Goal: Information Seeking & Learning: Learn about a topic

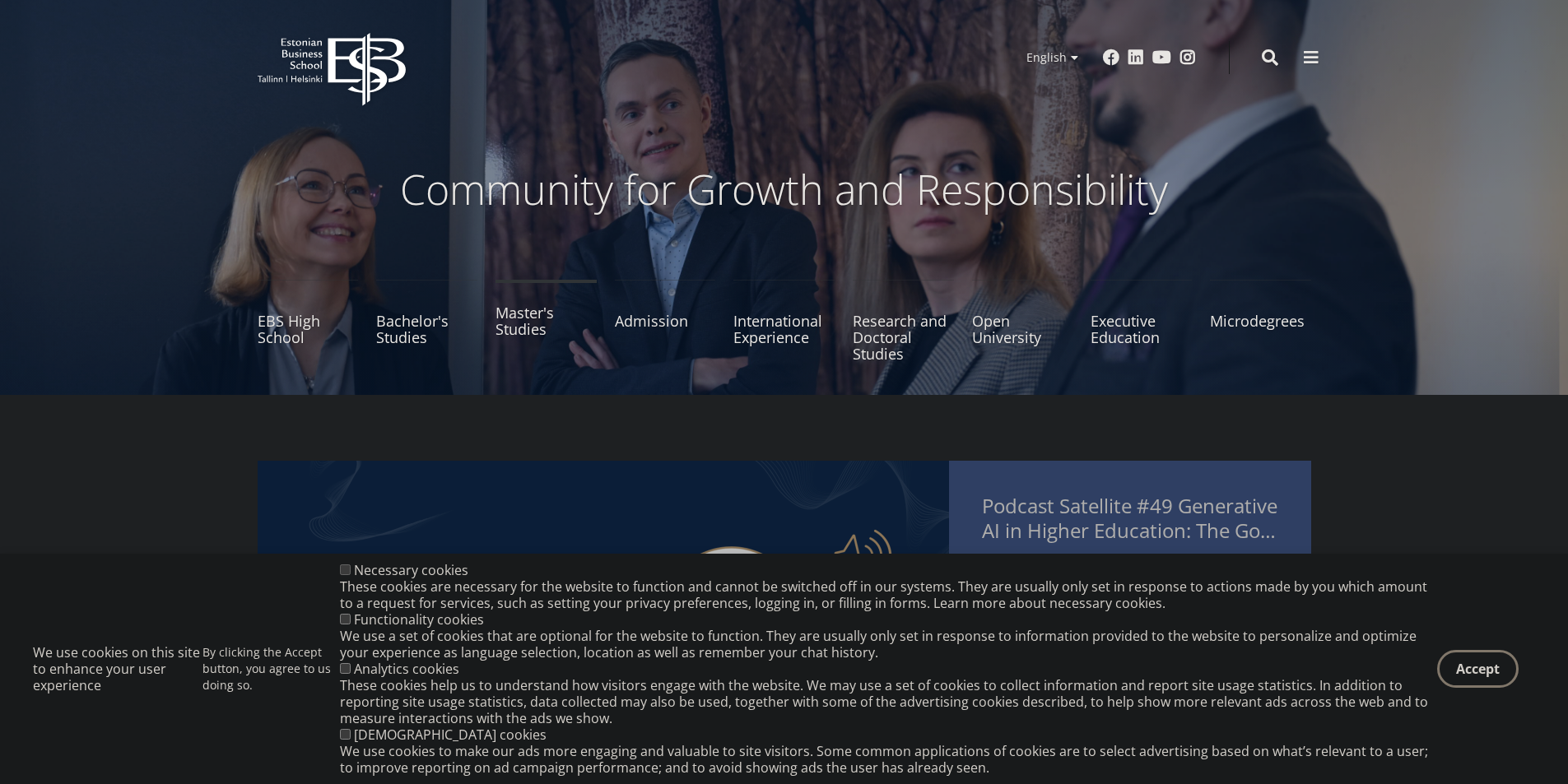
click at [512, 326] on link "Master's Studies" at bounding box center [546, 321] width 101 height 82
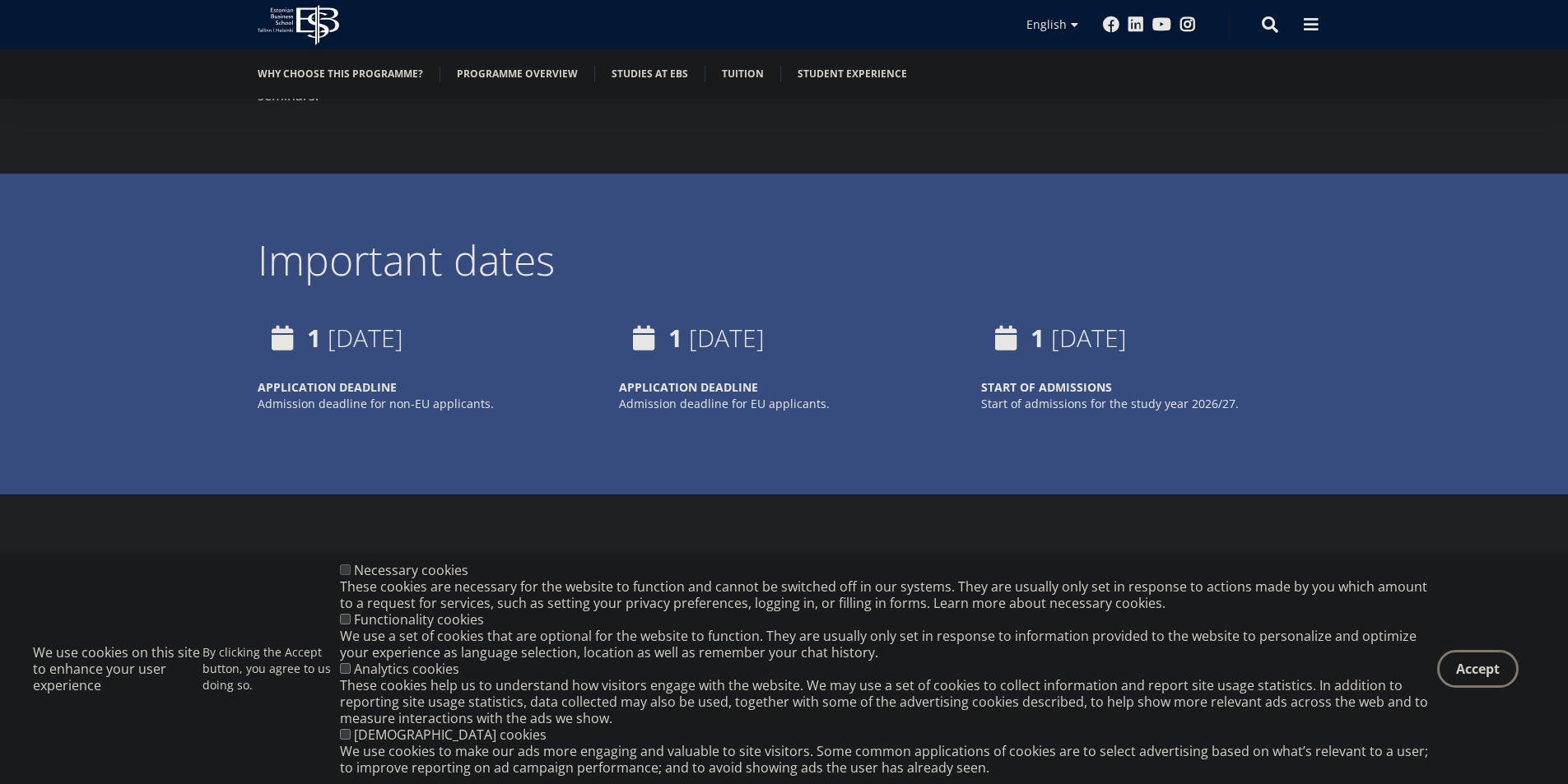
scroll to position [3092, 0]
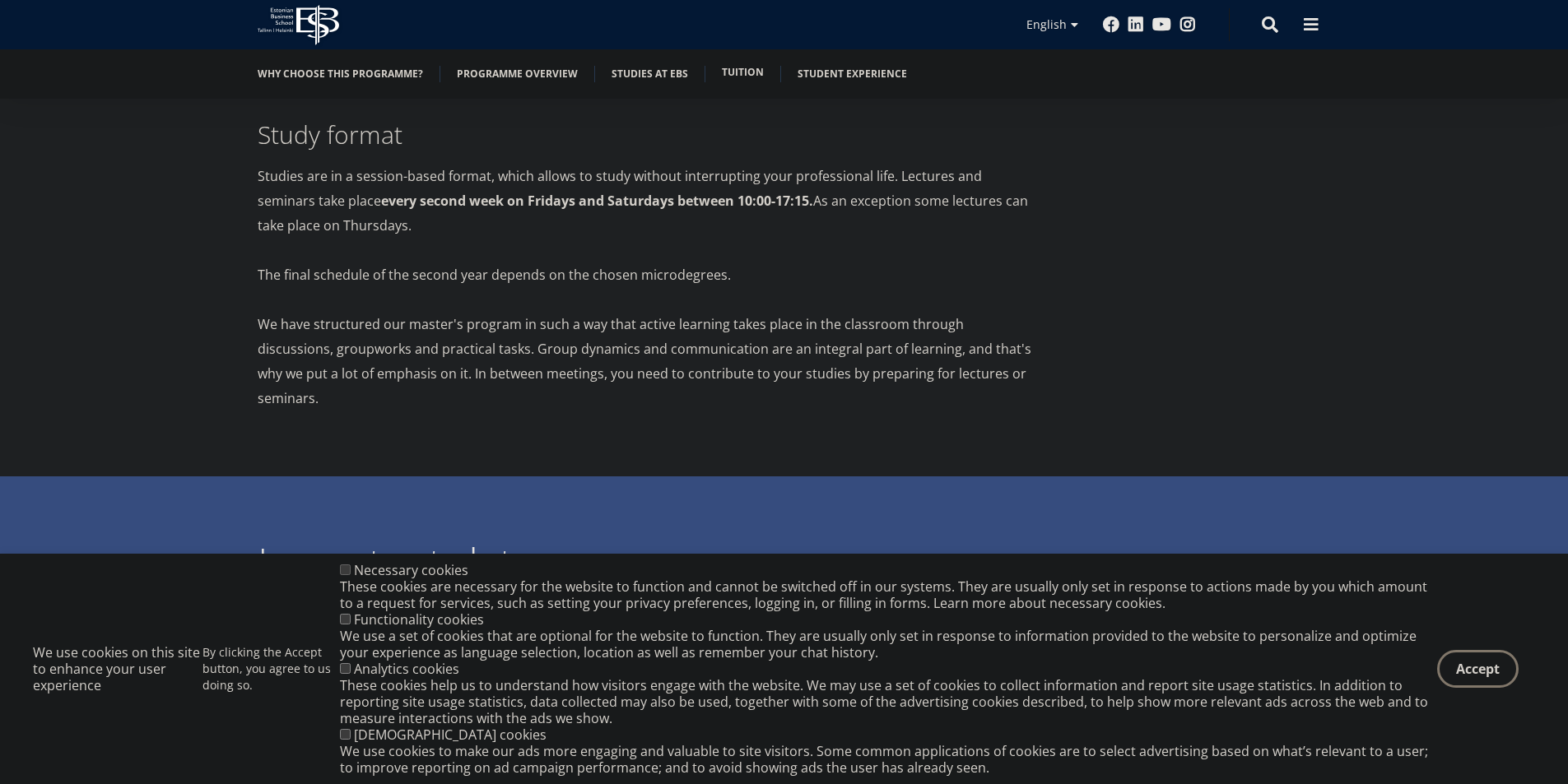
click at [723, 69] on link "Tuition" at bounding box center [743, 71] width 42 height 16
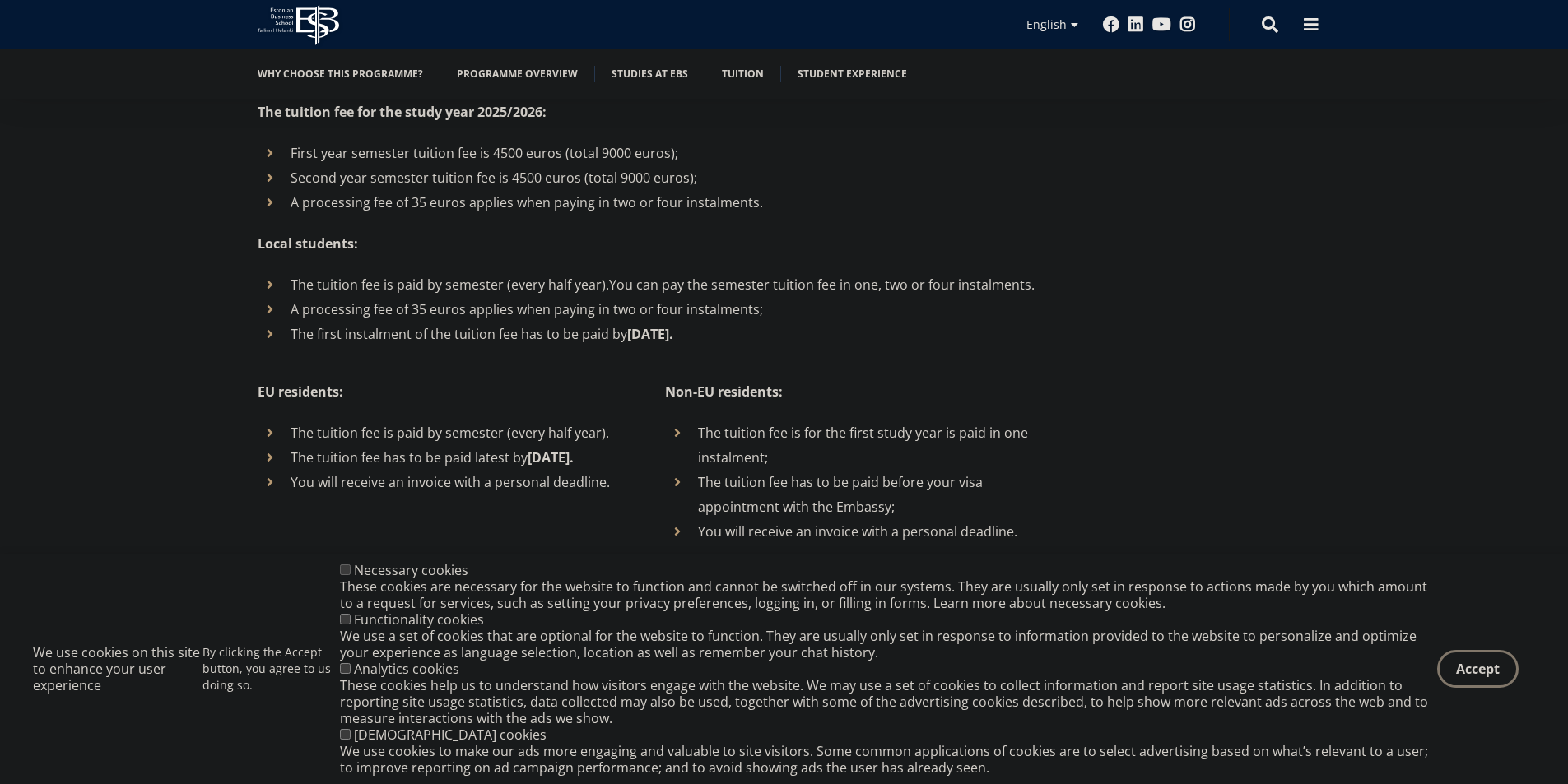
scroll to position [5614, 0]
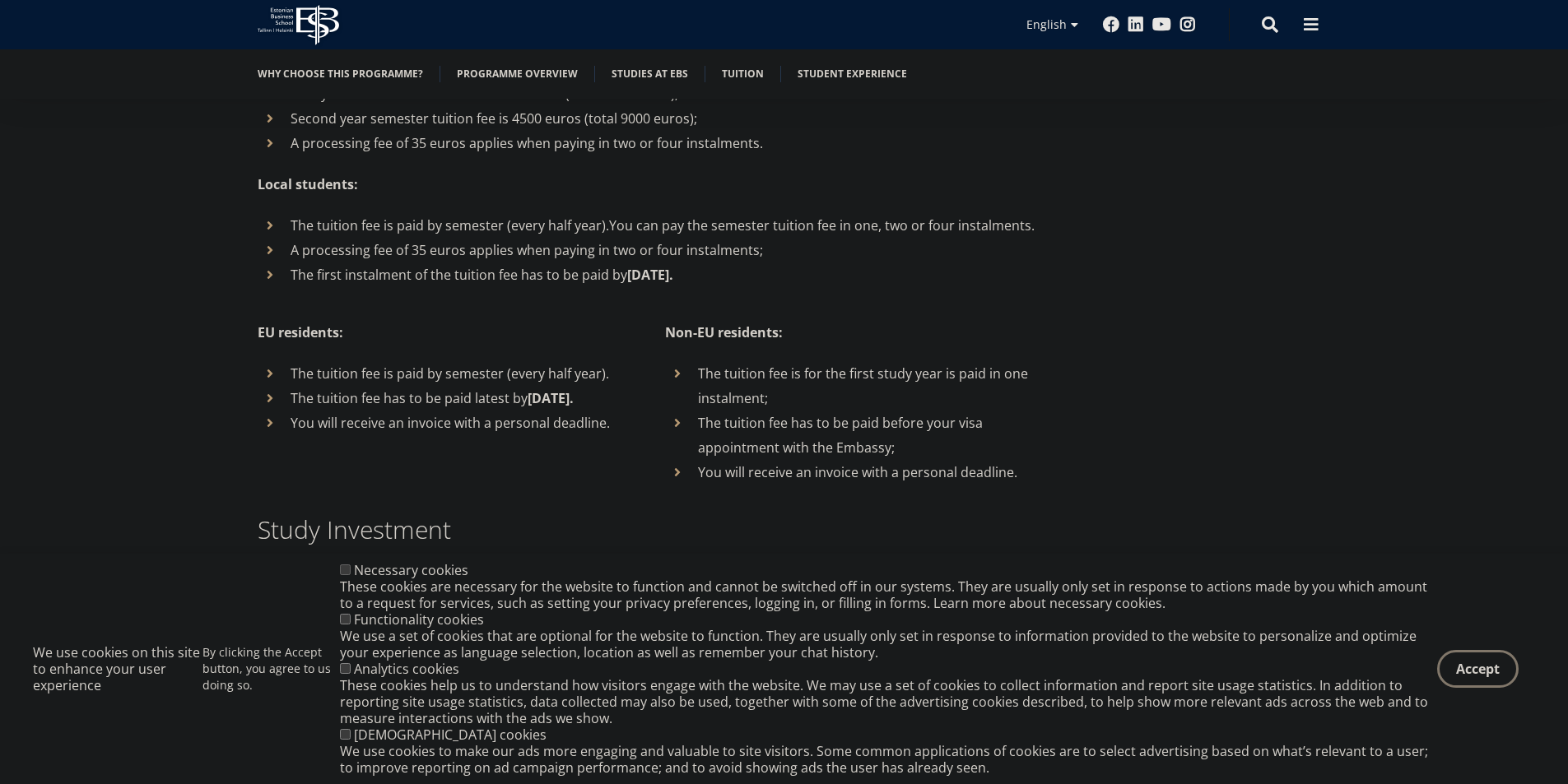
click at [676, 361] on li "The tuition fee is for the first study year is paid in one instalment;" at bounding box center [851, 385] width 374 height 49
click at [743, 361] on li "The tuition fee is for the first study year is paid in one instalment;" at bounding box center [851, 385] width 374 height 49
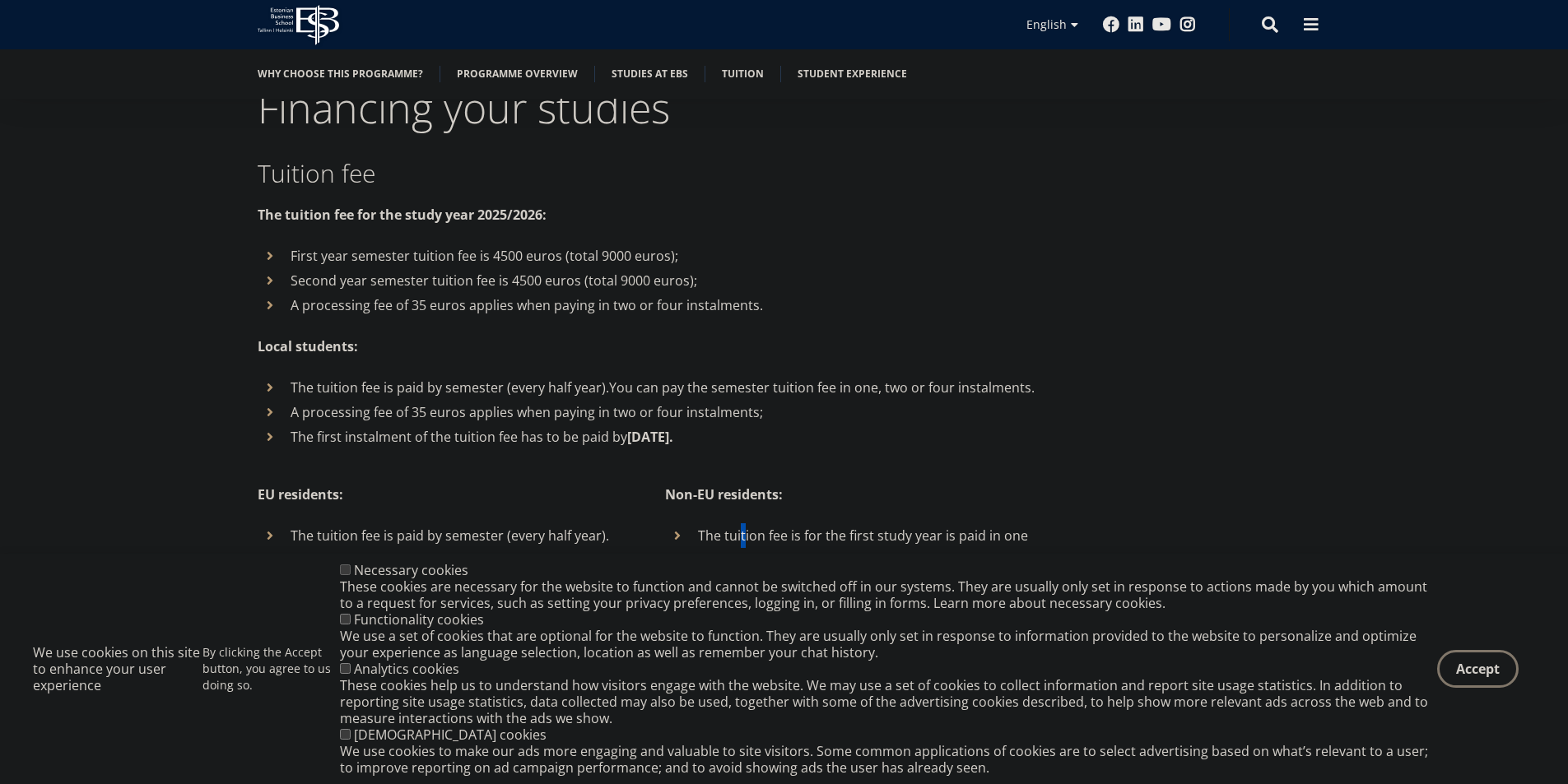
scroll to position [5449, 0]
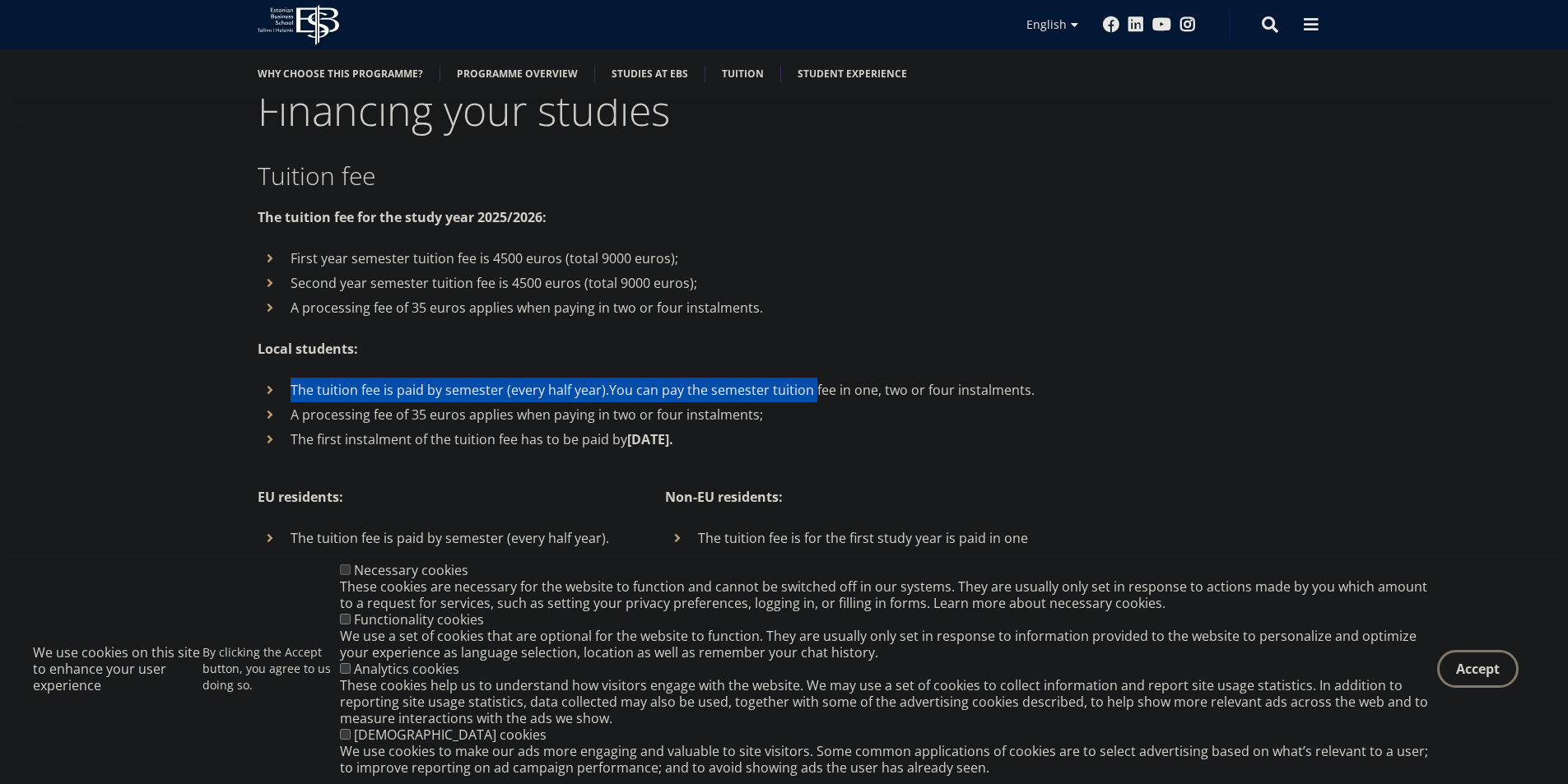
drag, startPoint x: 291, startPoint y: 348, endPoint x: 813, endPoint y: 343, distance: 522.0
click at [813, 378] on li "The tuition fee is paid by semester (every half year). You can pay the semester…" at bounding box center [648, 390] width 782 height 25
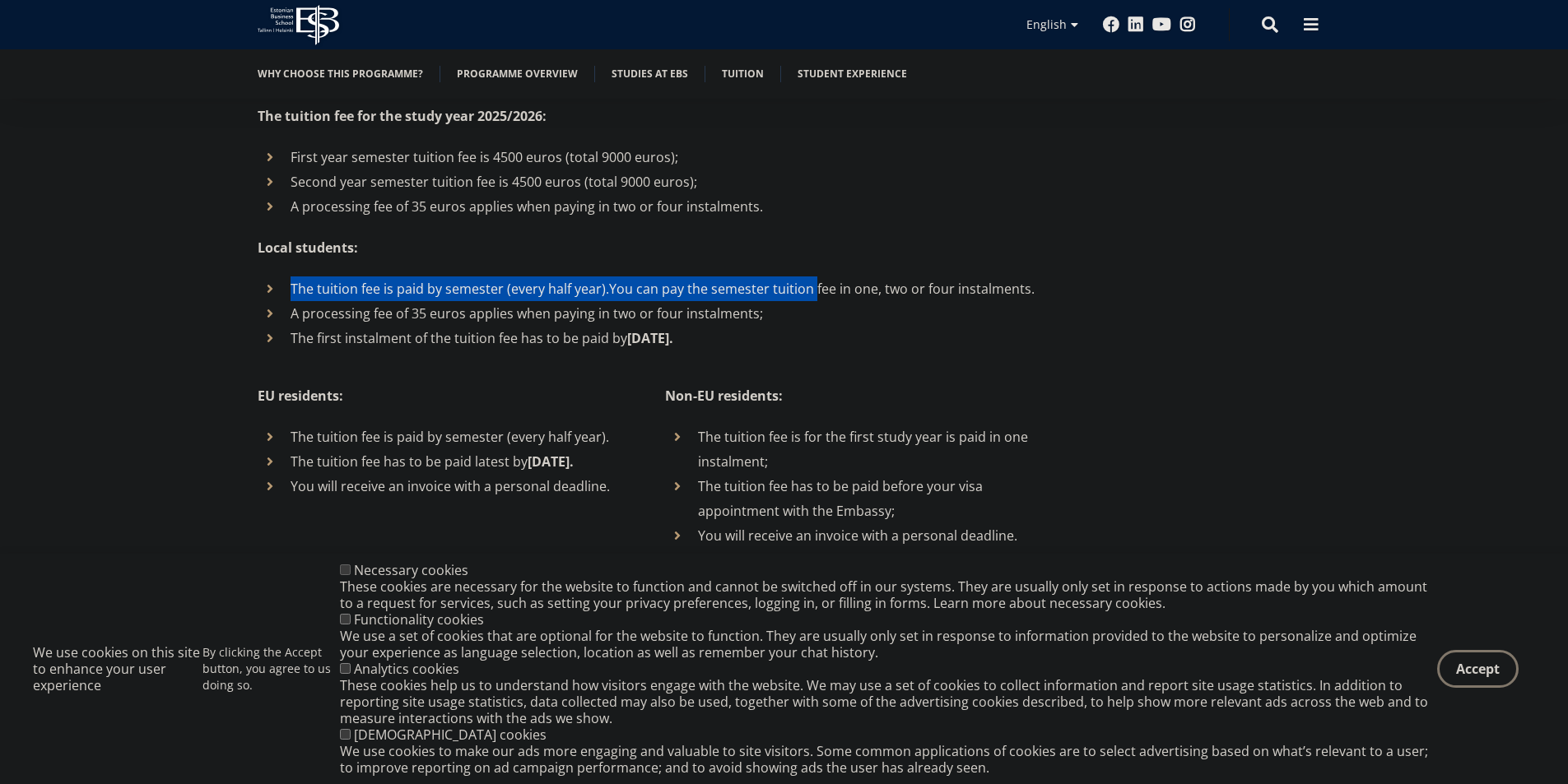
scroll to position [5614, 0]
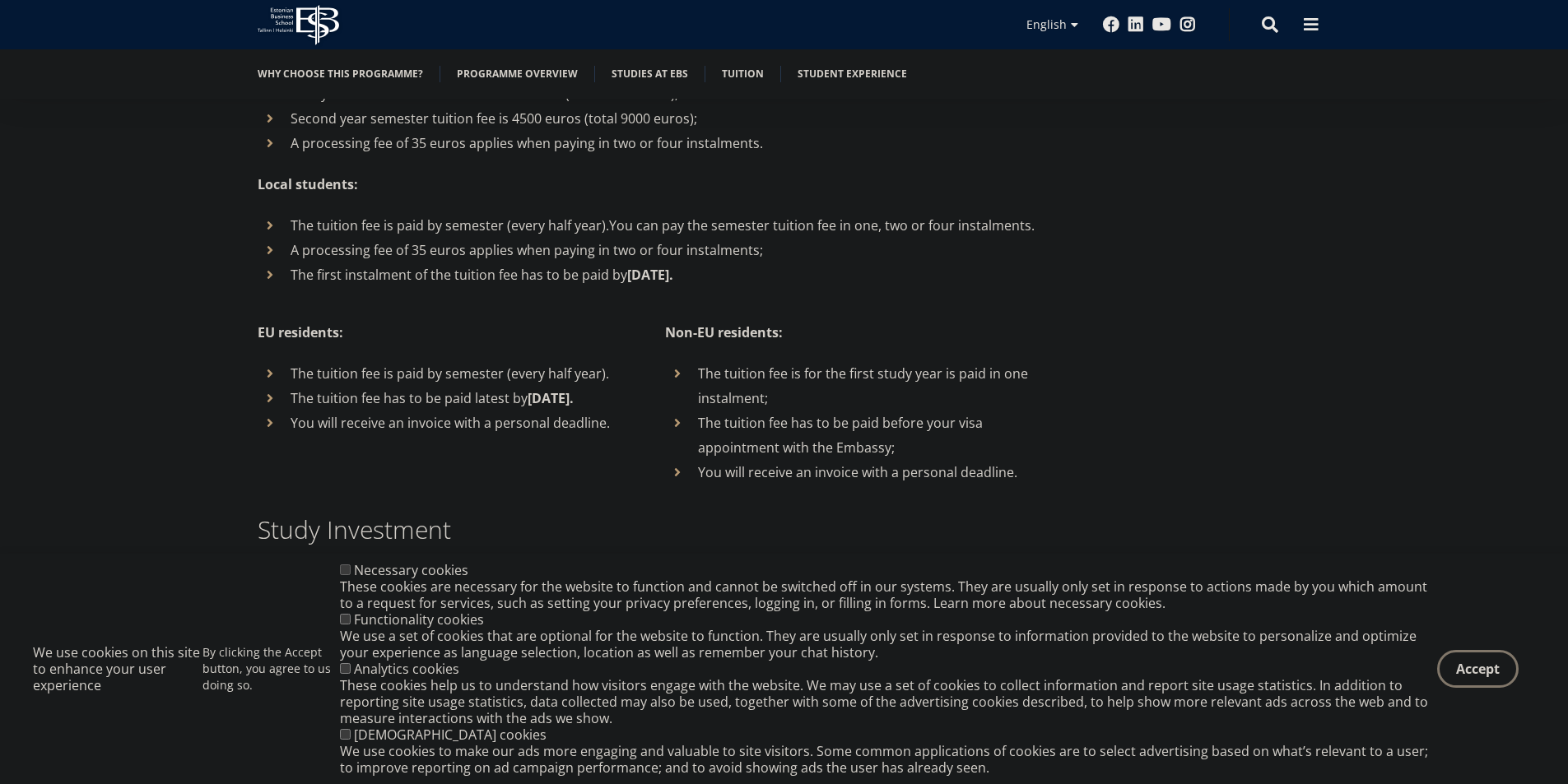
click at [509, 385] on li "The tuition fee has to be paid latest by [DATE]." at bounding box center [445, 398] width 374 height 25
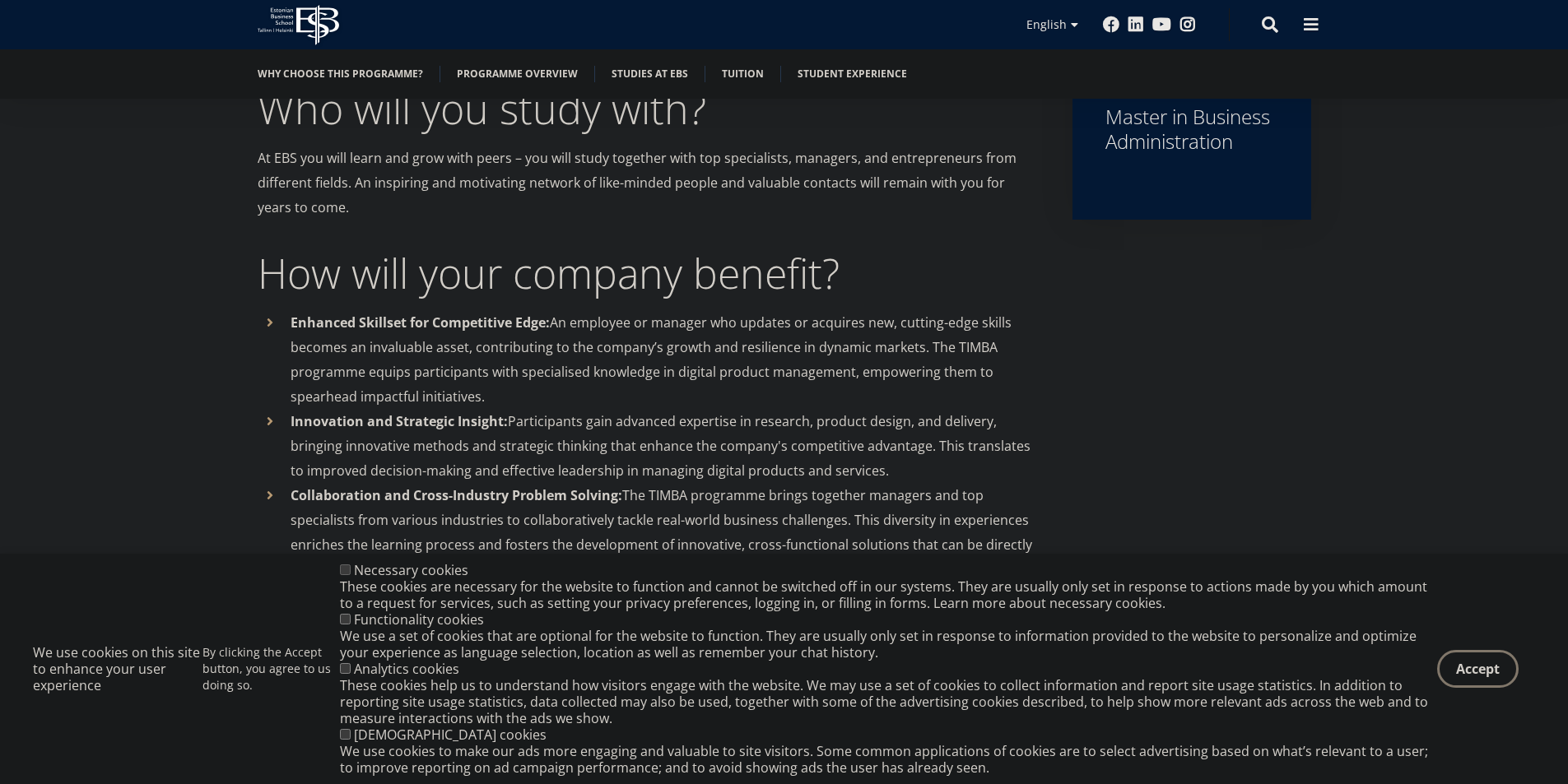
scroll to position [794, 0]
click at [1150, 139] on div "Master in Business Administration" at bounding box center [1192, 127] width 173 height 49
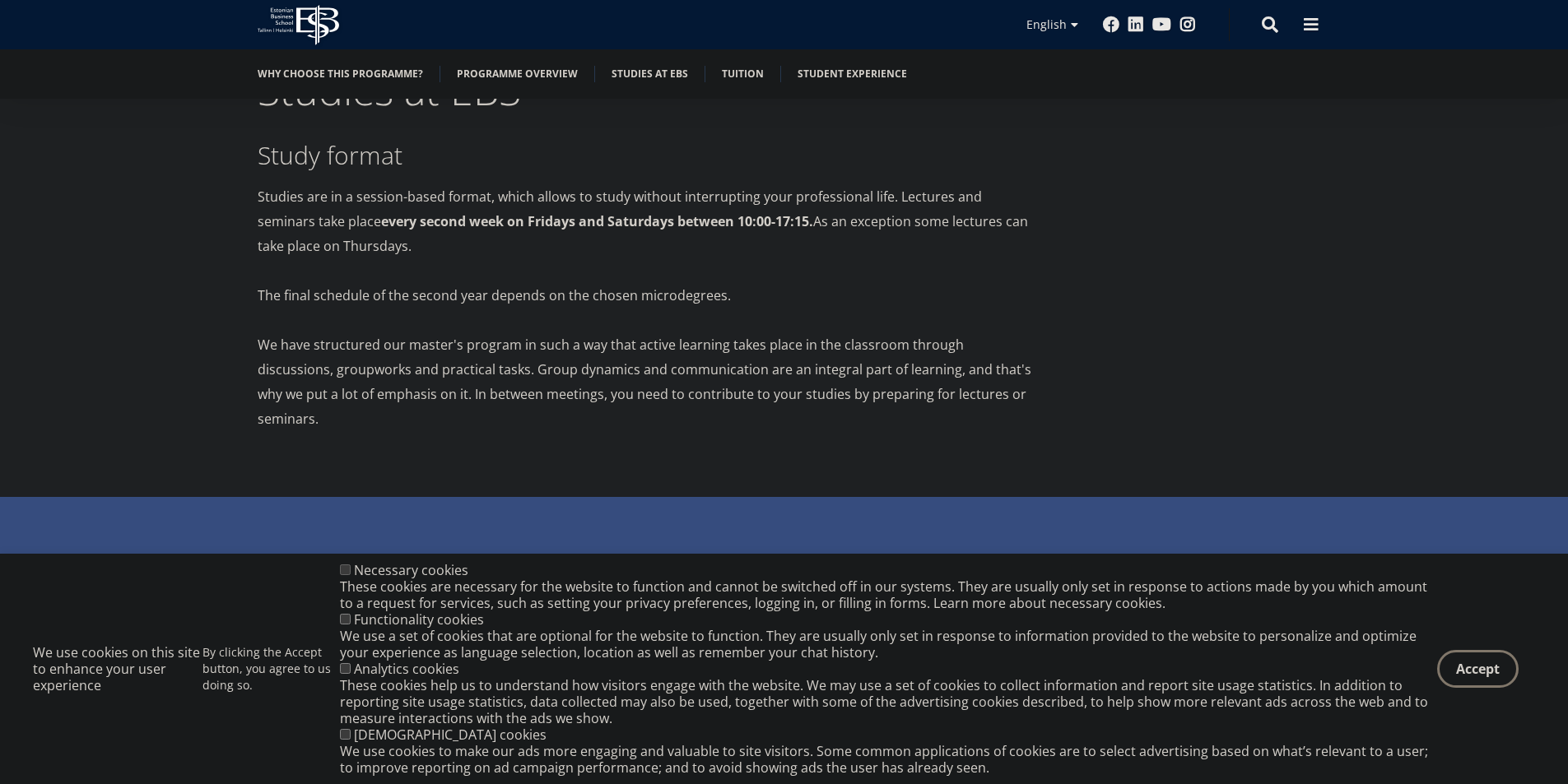
scroll to position [3179, 0]
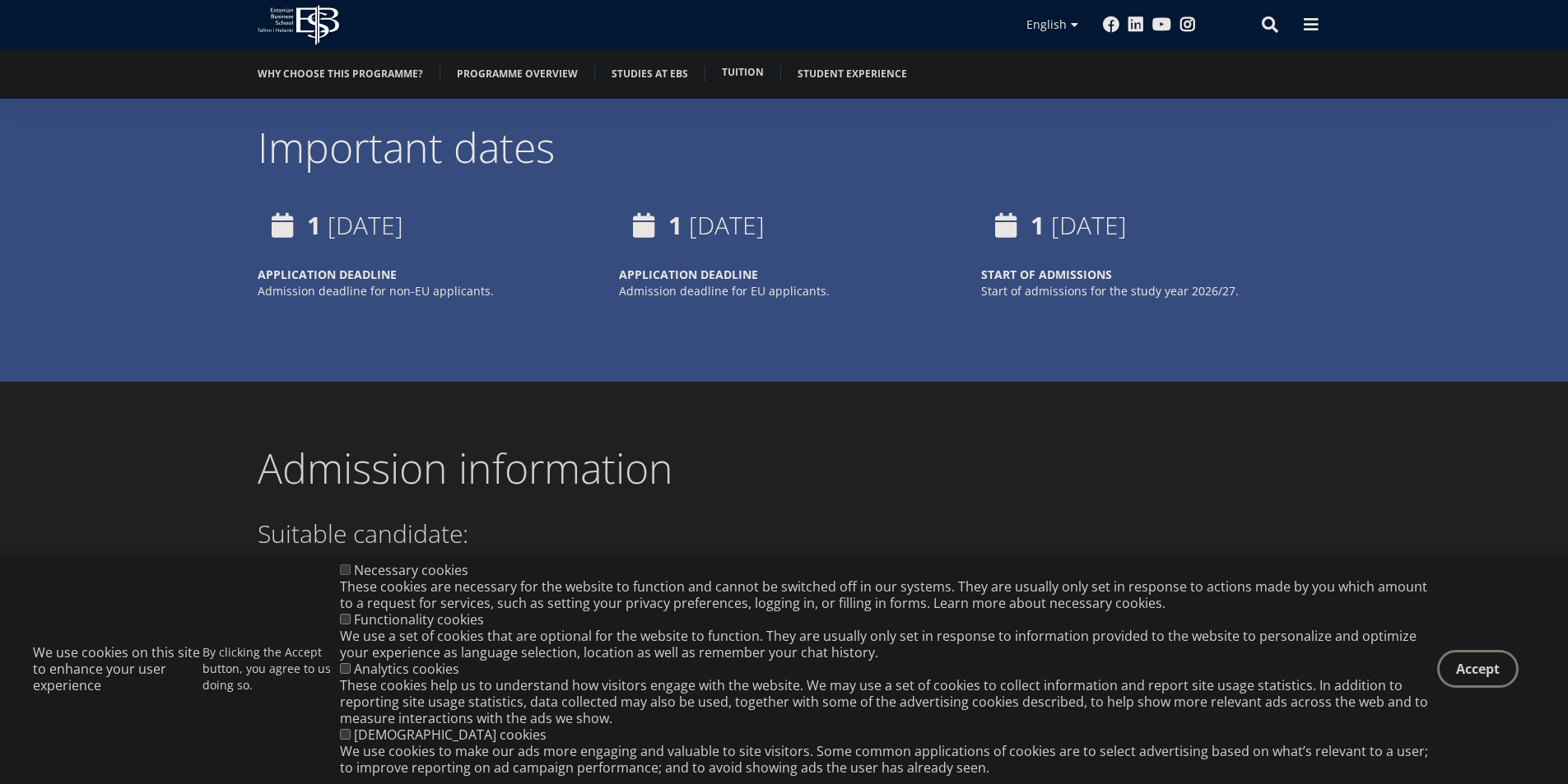
click at [734, 71] on link "Tuition" at bounding box center [743, 71] width 42 height 16
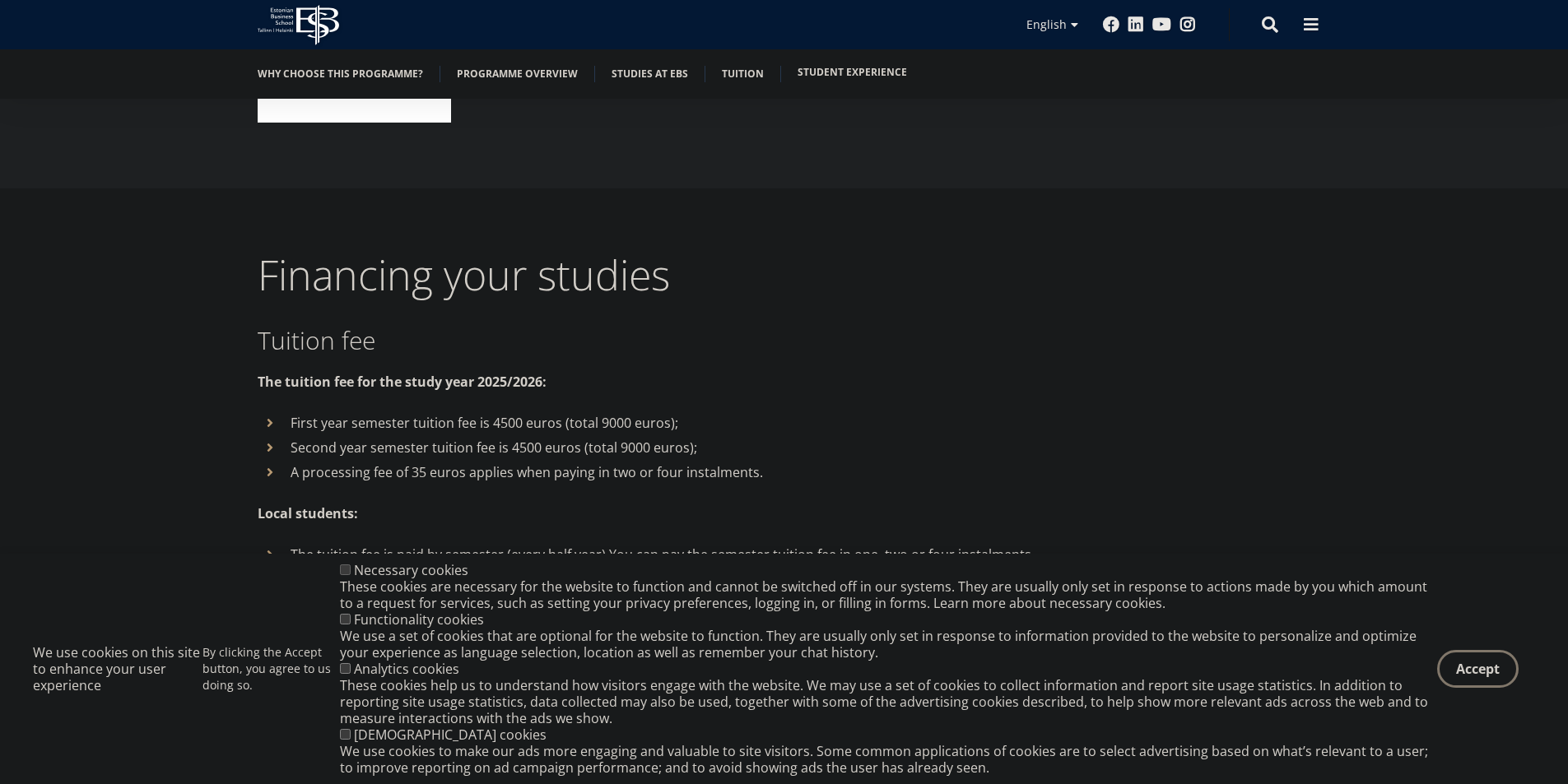
click at [818, 70] on link "Student experience" at bounding box center [852, 71] width 109 height 16
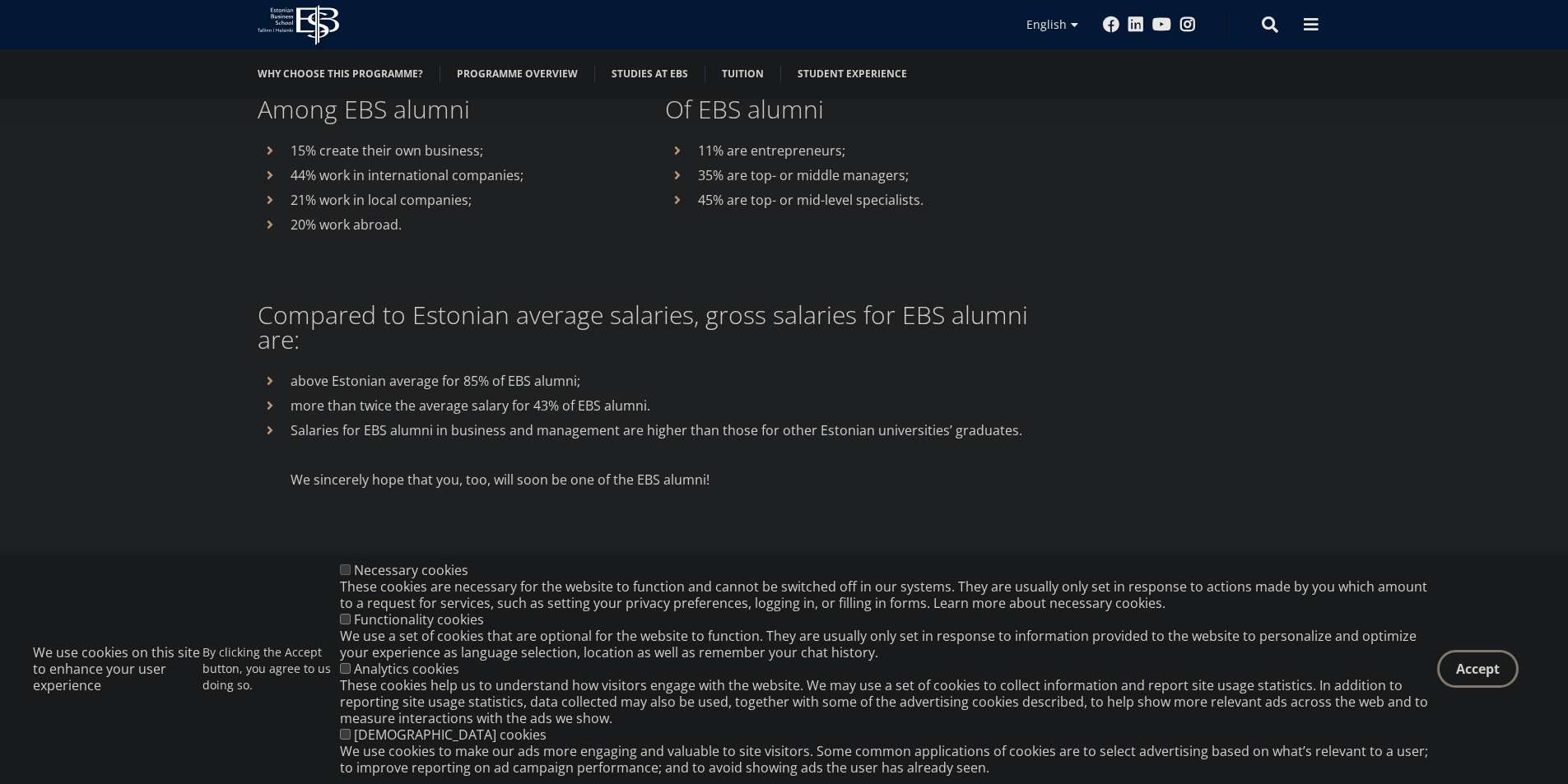
scroll to position [7835, 0]
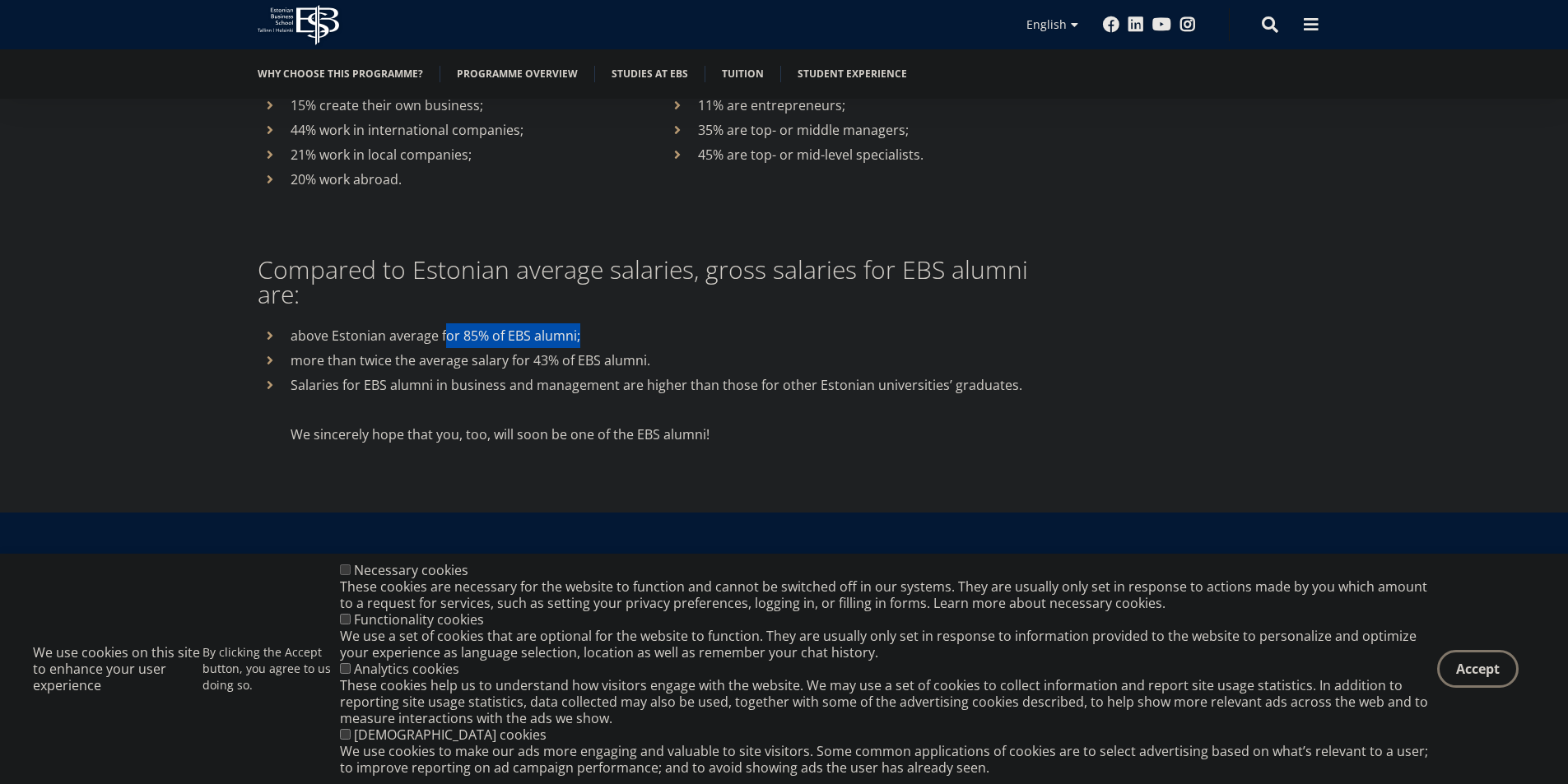
drag, startPoint x: 462, startPoint y: 258, endPoint x: 595, endPoint y: 272, distance: 133.7
click at [595, 323] on p "above Estonian average for 85% of EBS alumni;" at bounding box center [665, 336] width 749 height 25
drag, startPoint x: 302, startPoint y: 283, endPoint x: 660, endPoint y: 286, distance: 358.0
click at [660, 348] on p "more than twice the average salary for 43% of EBS alumni." at bounding box center [665, 361] width 749 height 25
drag, startPoint x: 346, startPoint y: 315, endPoint x: 506, endPoint y: 319, distance: 160.0
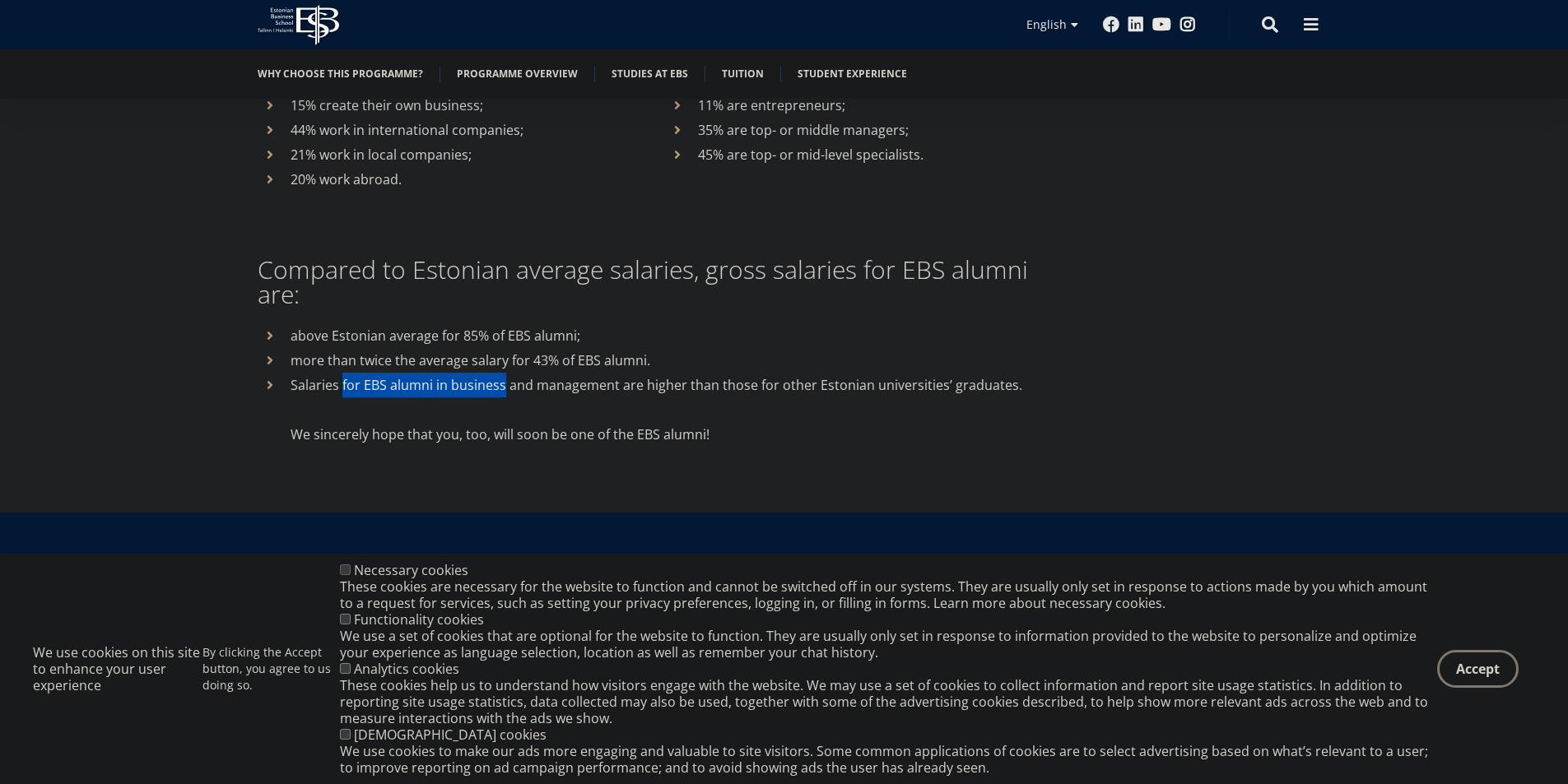
click at [506, 373] on p "Salaries for EBS alumni in business and management are higher than those for ot…" at bounding box center [665, 385] width 749 height 25
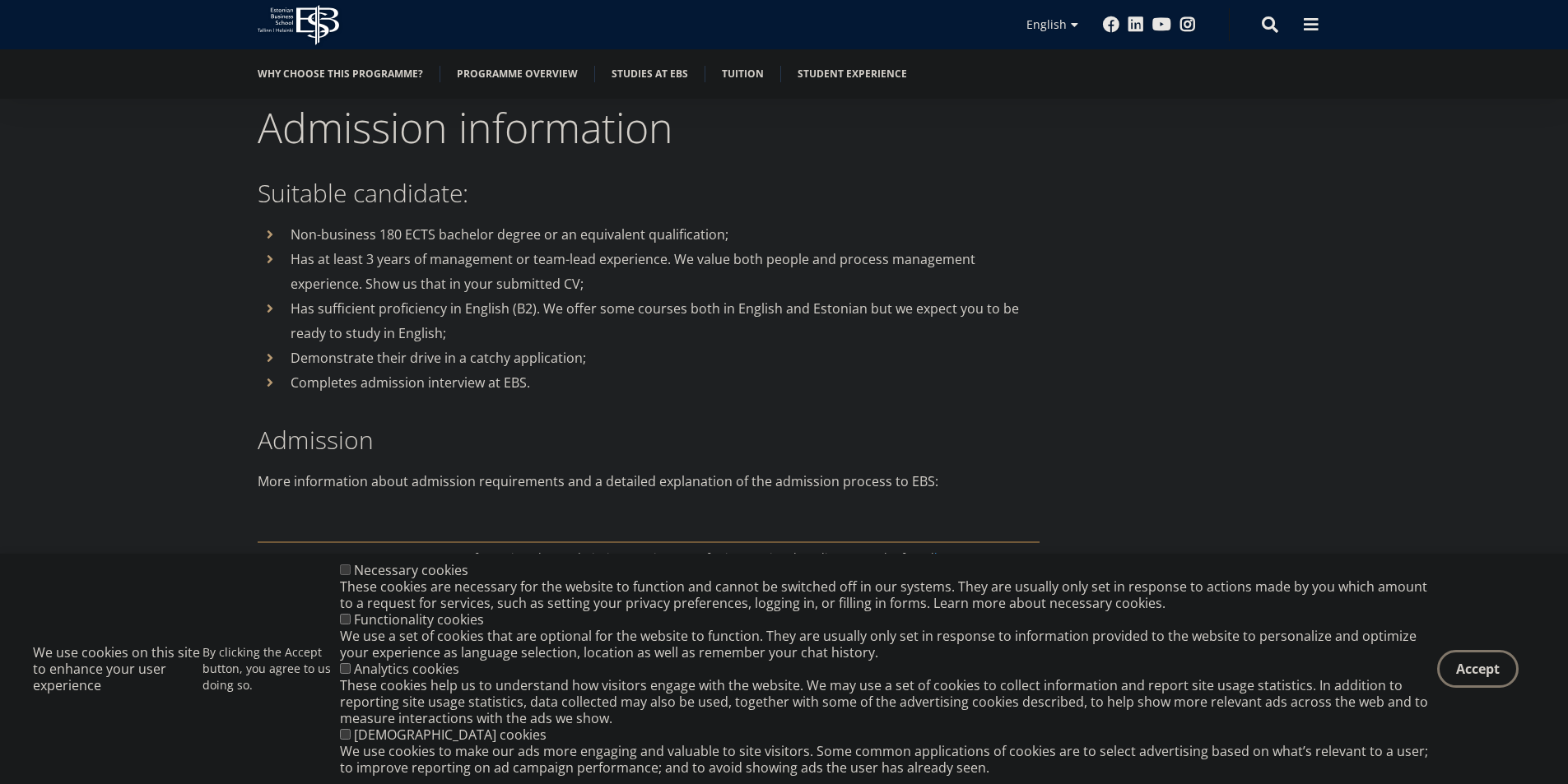
scroll to position [3649, 0]
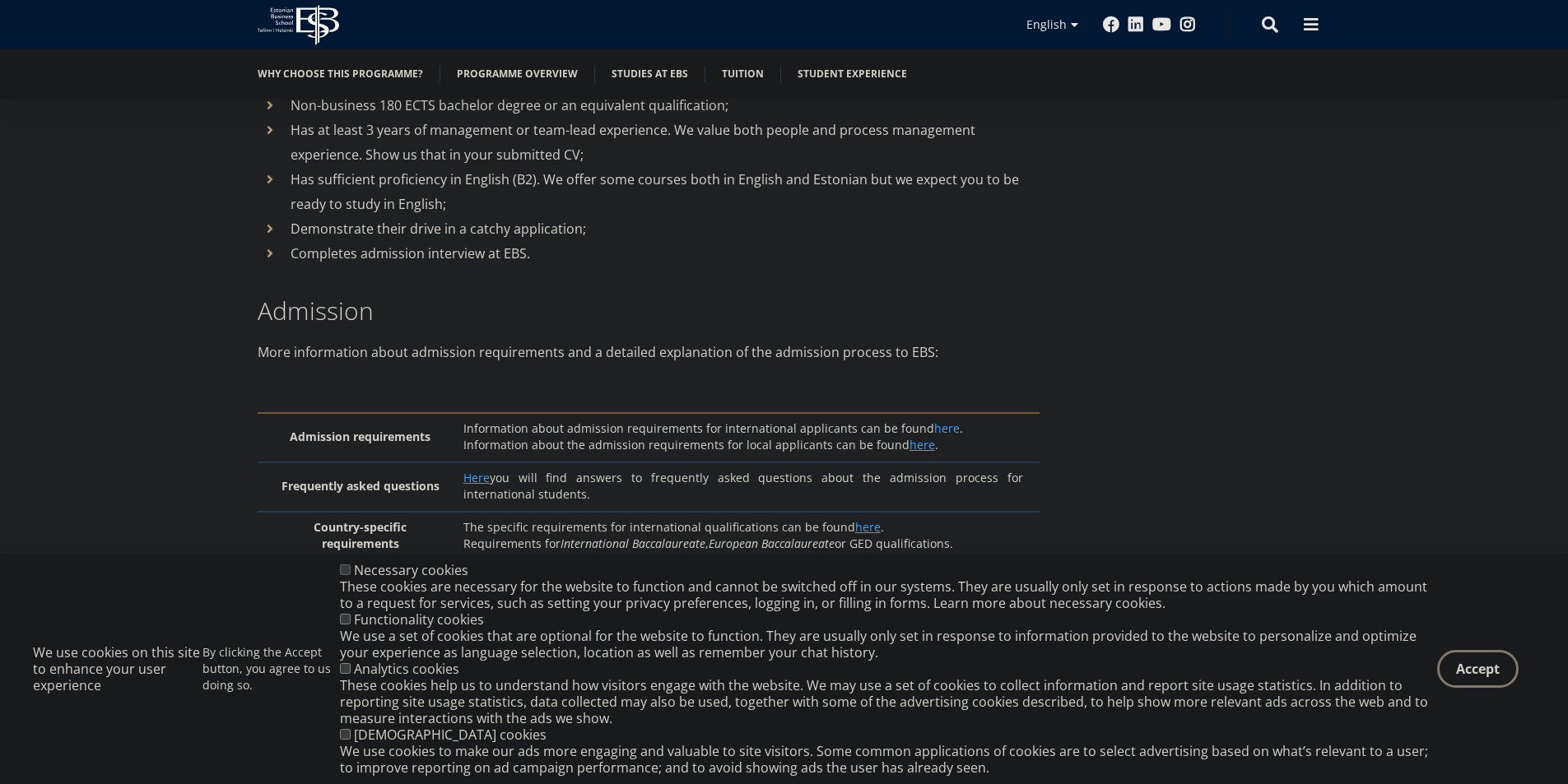
click at [941, 421] on link "here" at bounding box center [946, 428] width 26 height 16
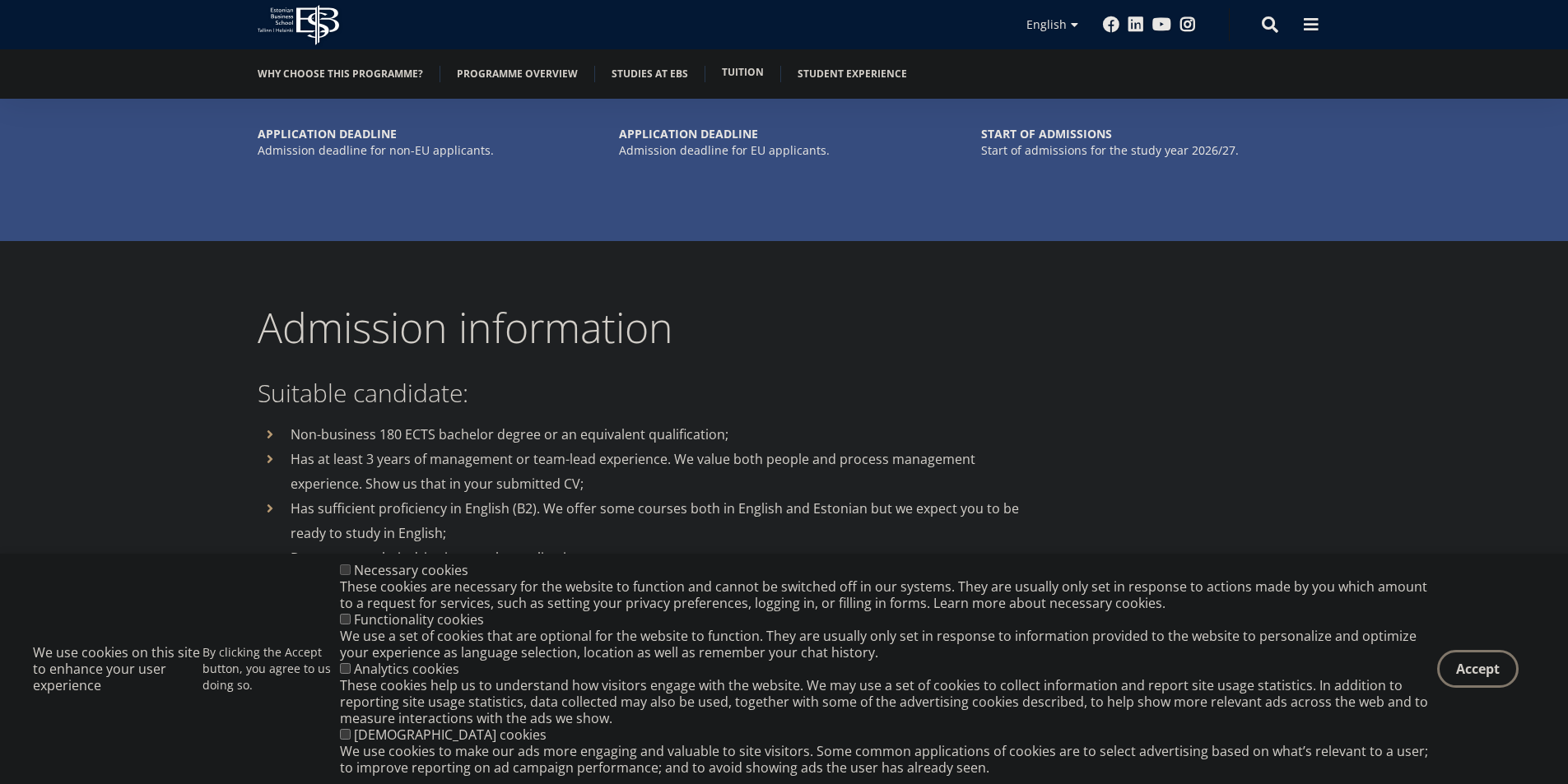
click at [728, 71] on link "Tuition" at bounding box center [743, 71] width 42 height 16
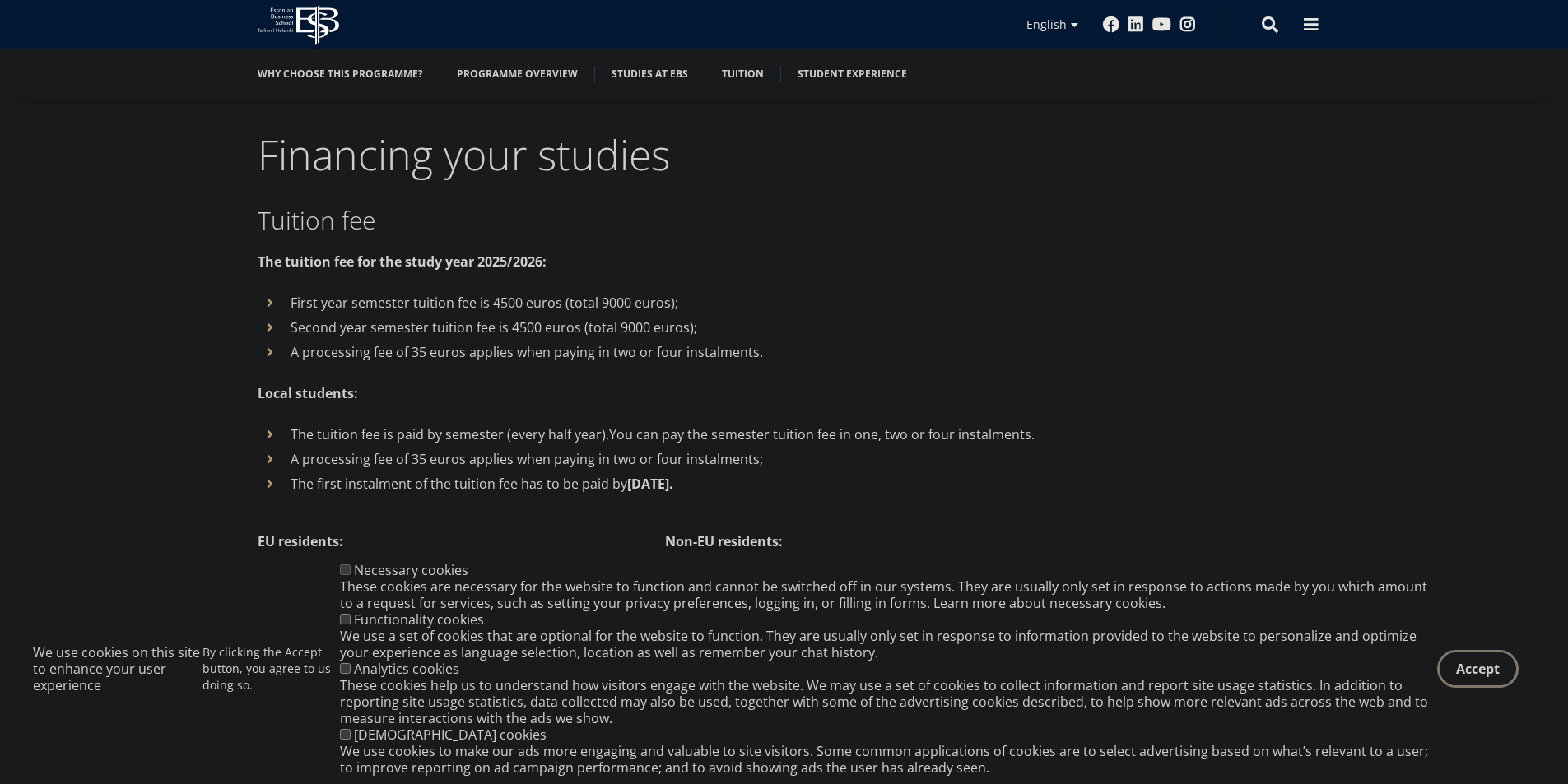
scroll to position [5449, 0]
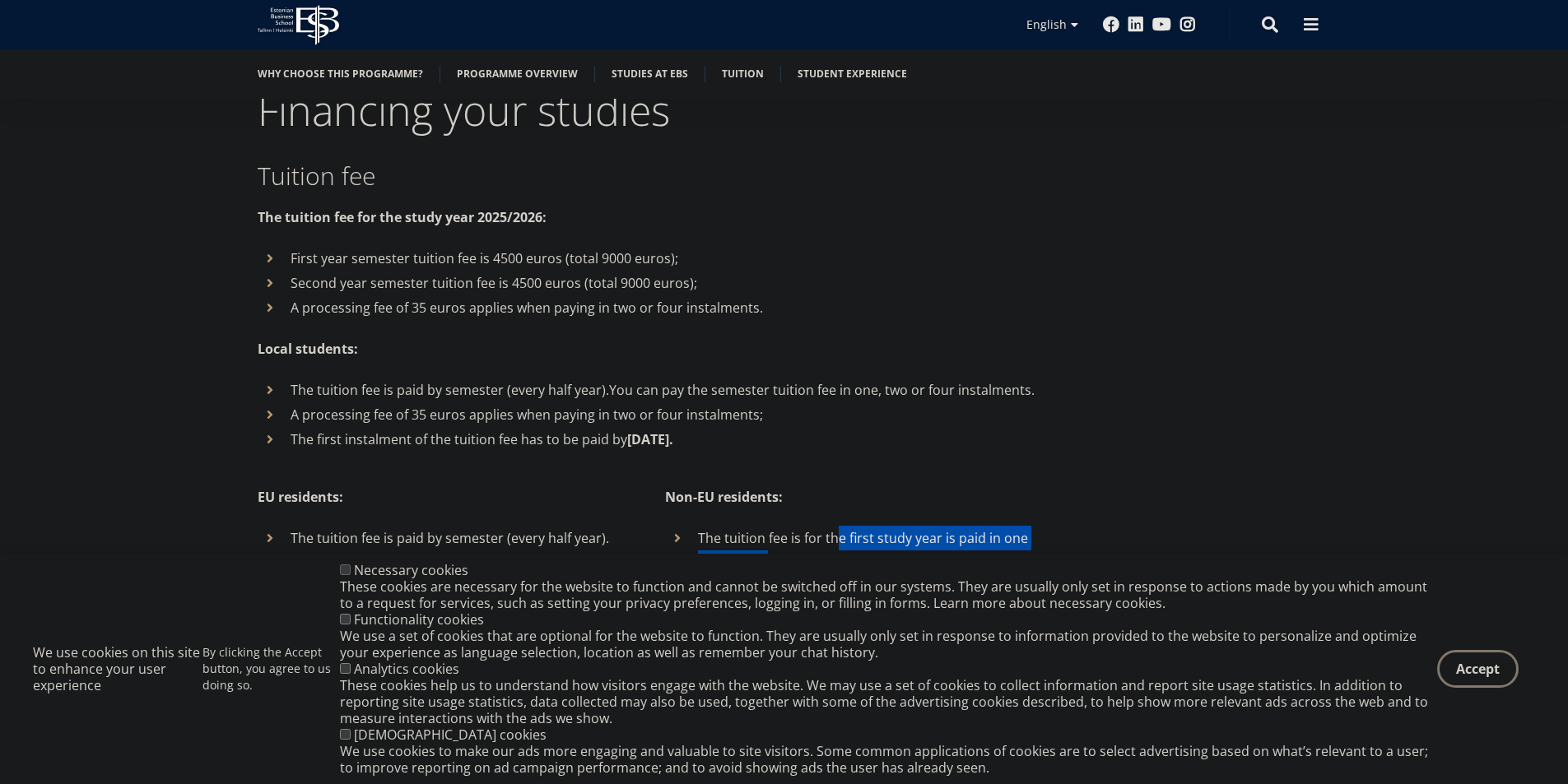
drag, startPoint x: 841, startPoint y: 492, endPoint x: 1035, endPoint y: 513, distance: 195.1
click at [1035, 525] on li "The tuition fee is for the first study year is paid in one instalment;" at bounding box center [851, 550] width 374 height 49
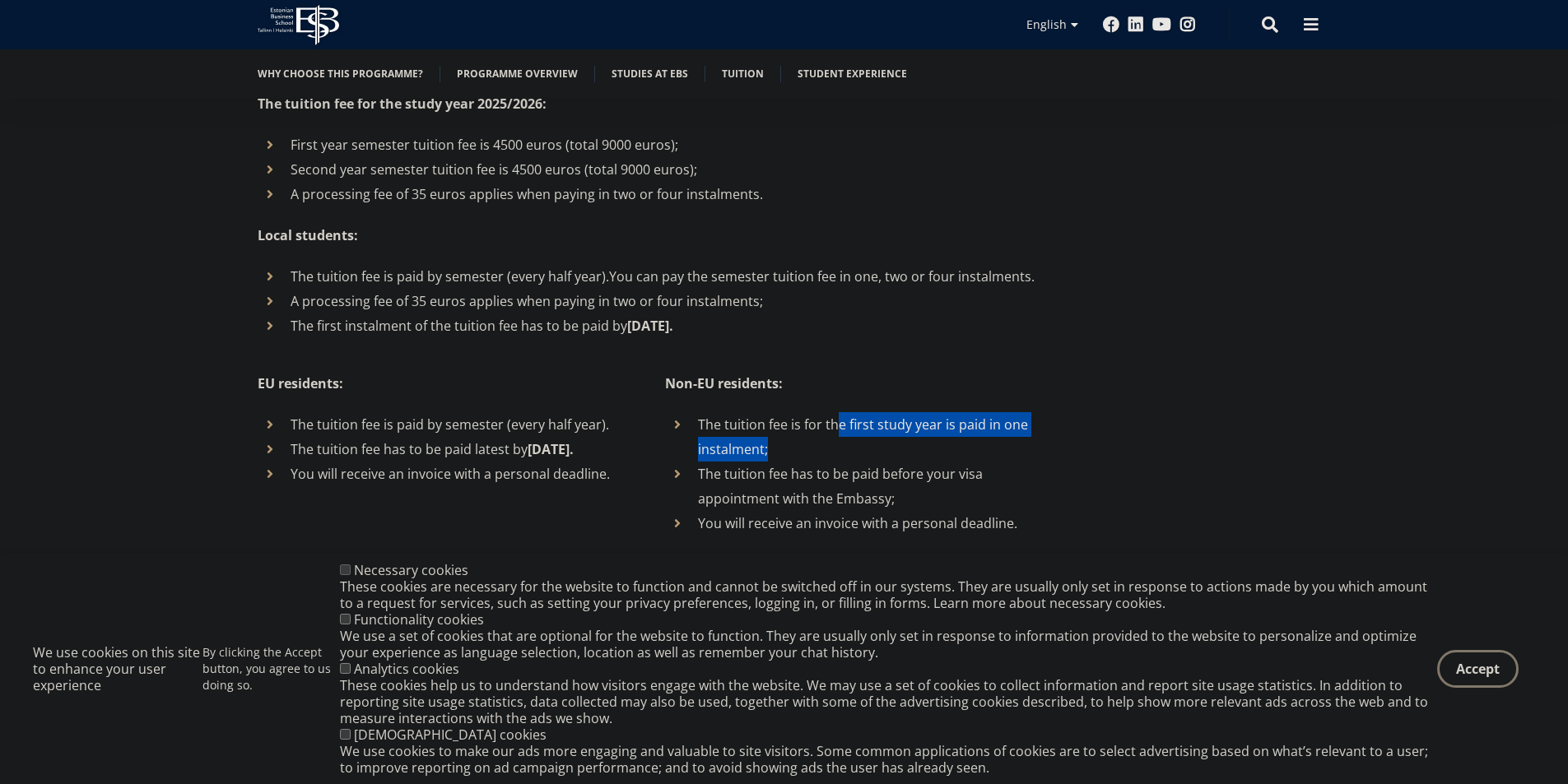
scroll to position [5614, 0]
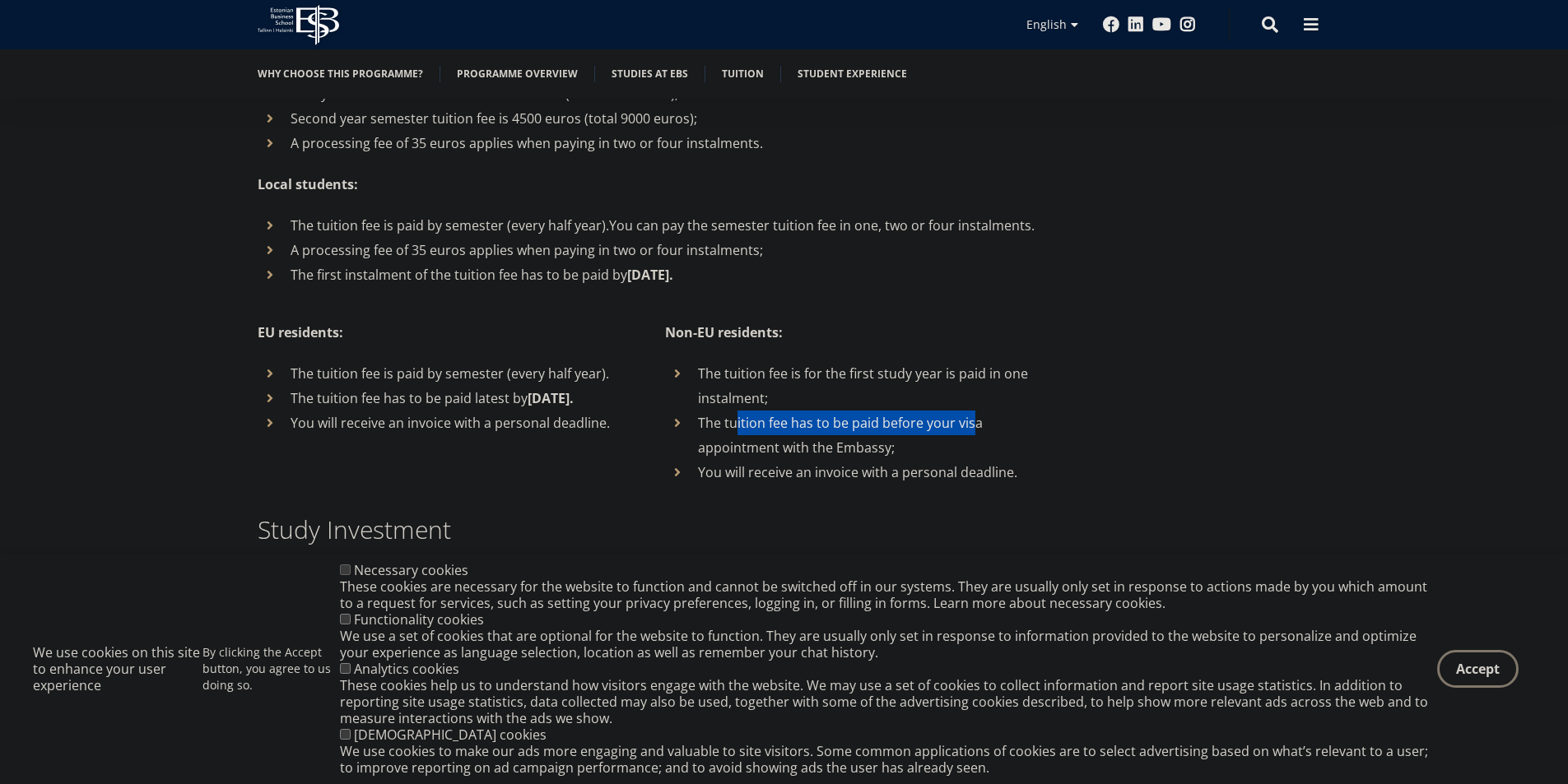
drag, startPoint x: 735, startPoint y: 380, endPoint x: 974, endPoint y: 370, distance: 239.2
click at [974, 410] on li "The tuition fee has to be paid before your visa appointment with the Embassy;" at bounding box center [851, 435] width 374 height 49
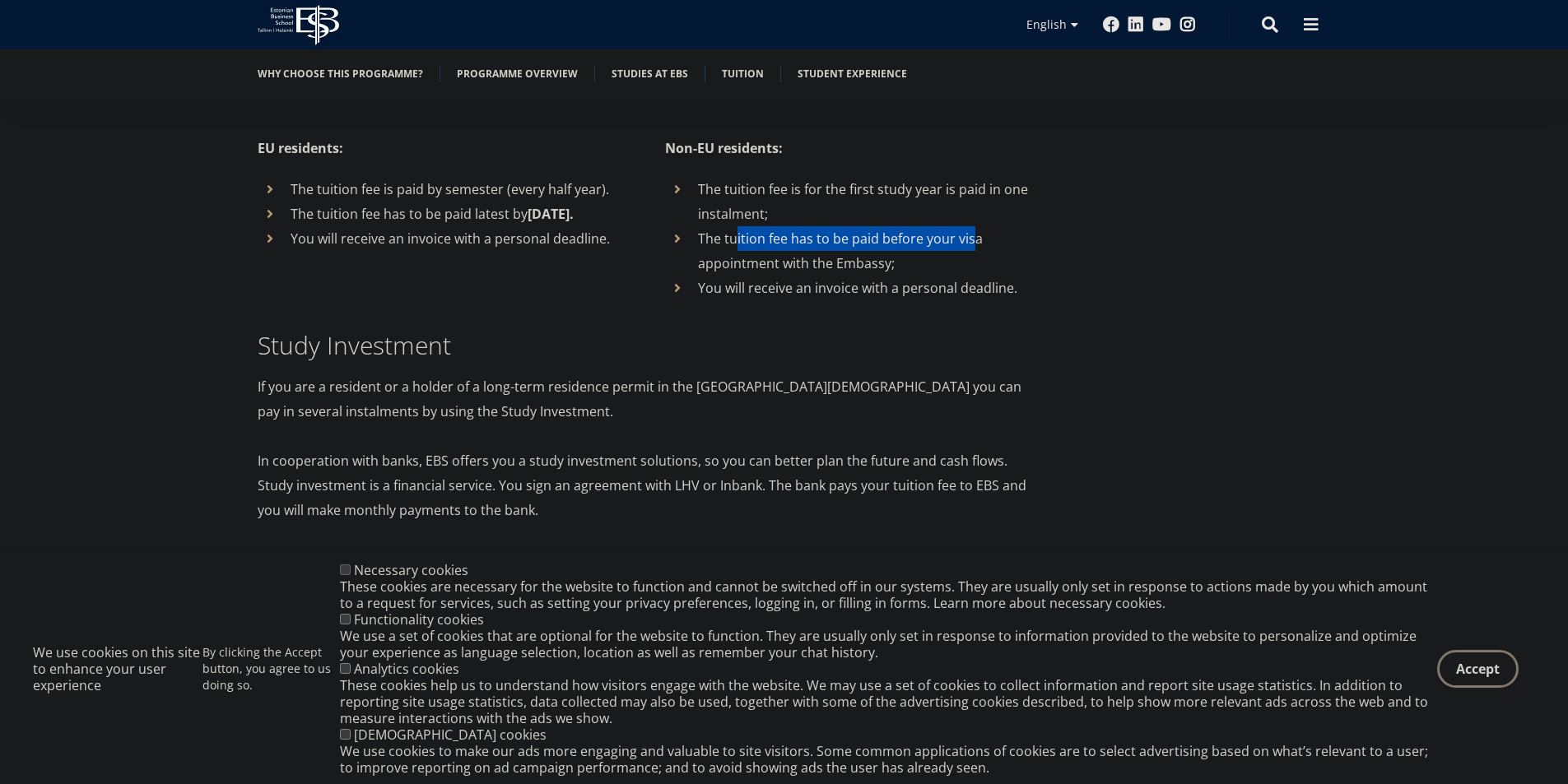
scroll to position [5531, 0]
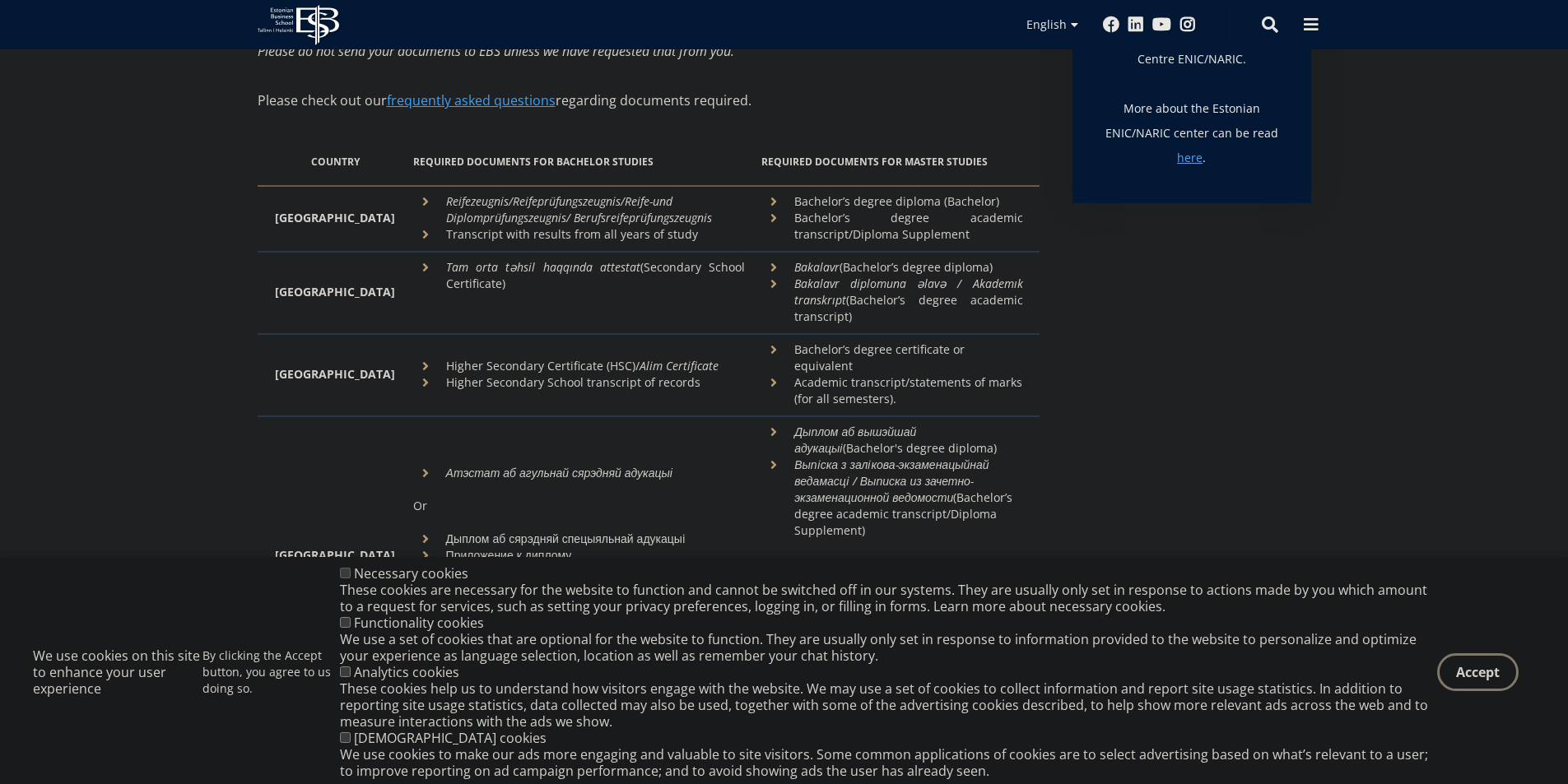
scroll to position [494, 0]
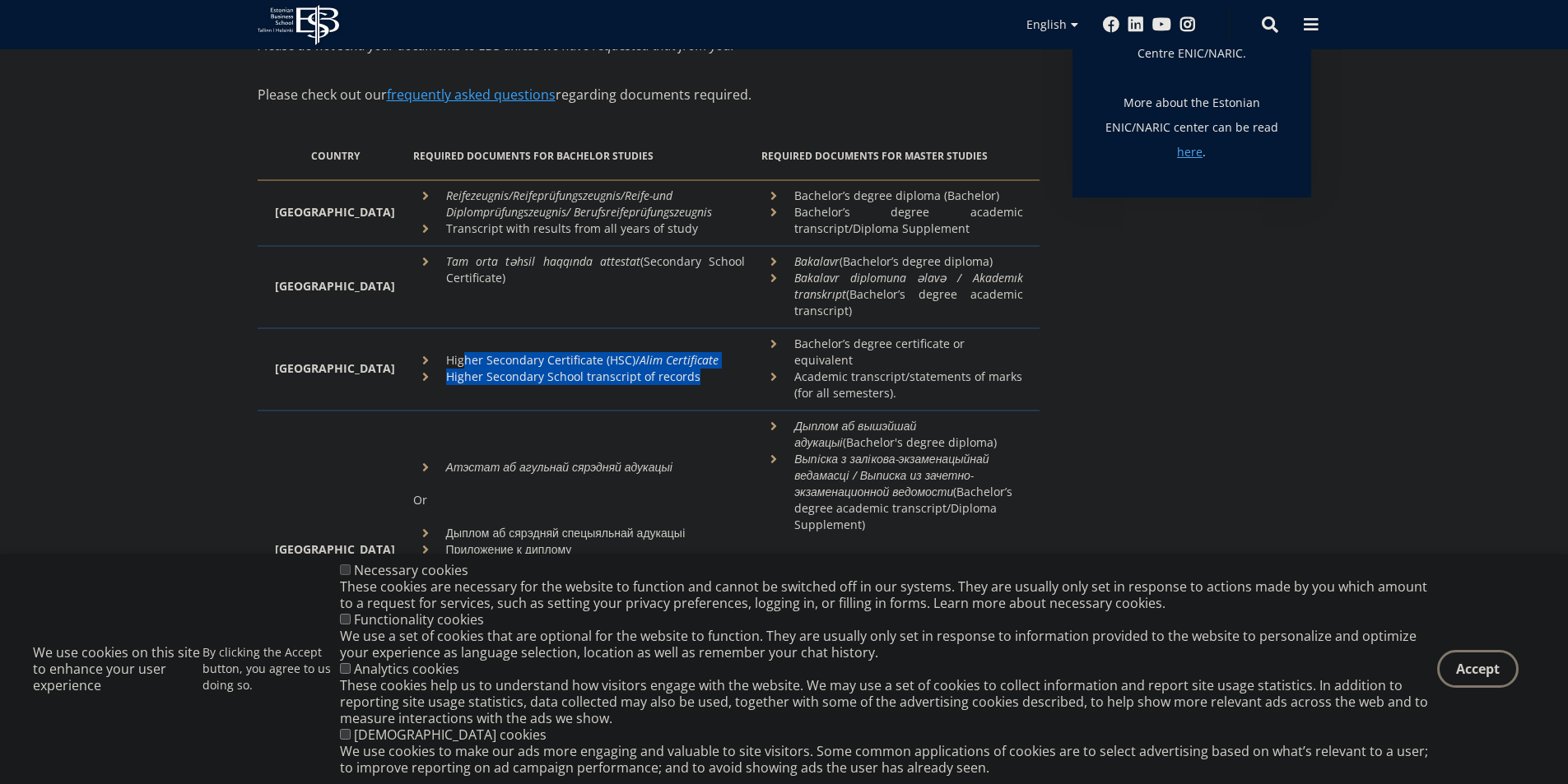
drag, startPoint x: 427, startPoint y: 355, endPoint x: 677, endPoint y: 367, distance: 250.3
click at [677, 367] on ul "Higher Secondary Certificate (HSC)/ Alim Certificate Higher Secondary School tr…" at bounding box center [579, 368] width 332 height 33
click at [762, 339] on li "Bachelor’s degree certificate or equivalent" at bounding box center [892, 352] width 261 height 33
click at [762, 345] on li "Bachelor’s degree certificate or equivalent" at bounding box center [892, 352] width 261 height 33
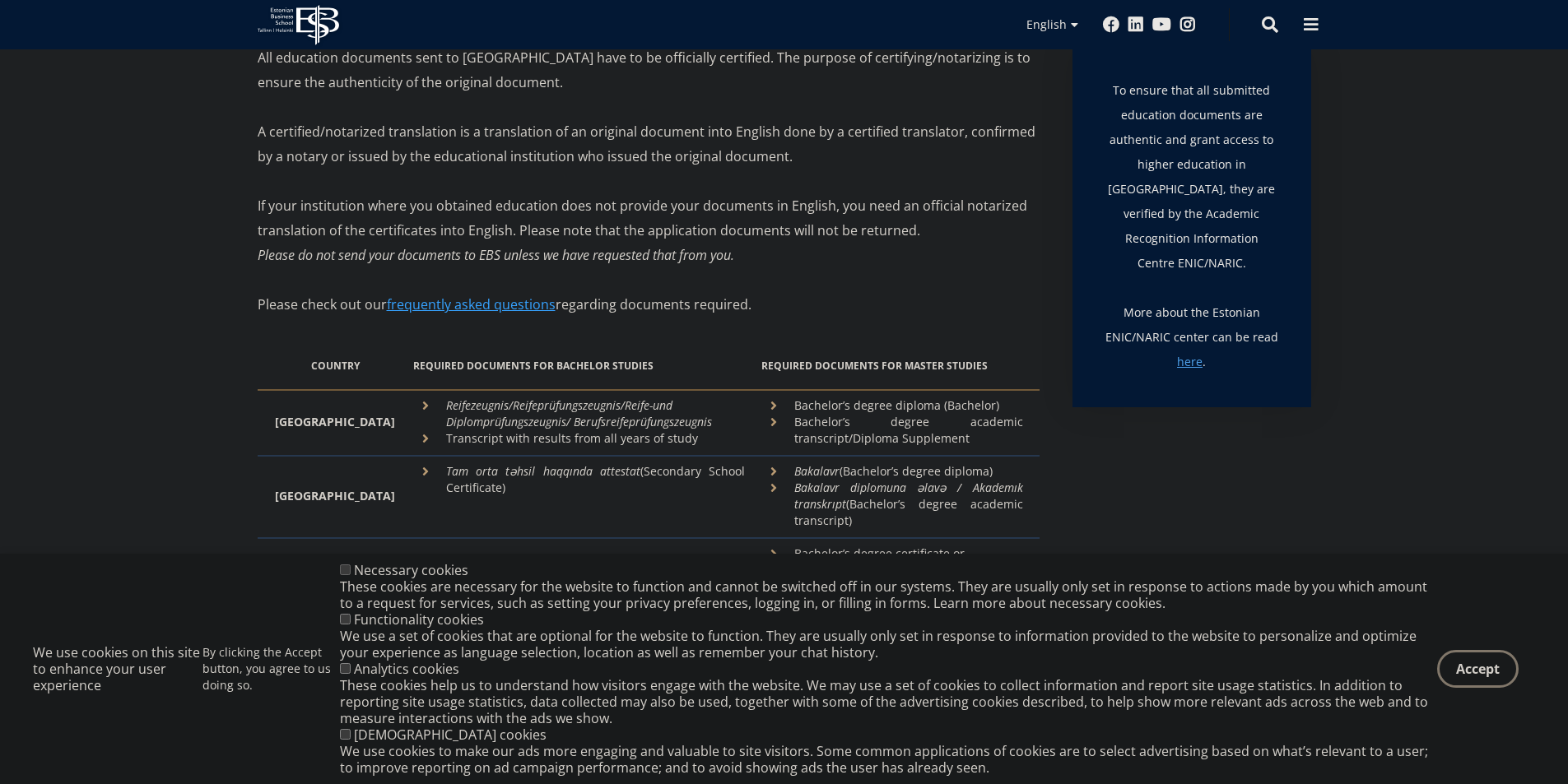
scroll to position [264, 0]
